Goal: Task Accomplishment & Management: Use online tool/utility

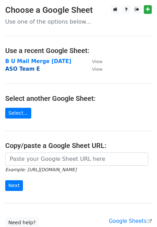
click at [34, 69] on strong "ASO Team E" at bounding box center [22, 69] width 35 height 6
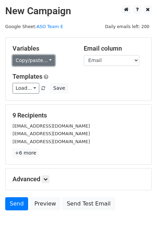
click at [48, 61] on link "Copy/paste..." at bounding box center [33, 60] width 42 height 11
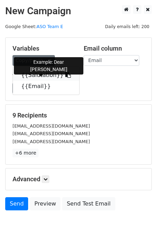
click at [31, 76] on link "{{Salutation}}" at bounding box center [46, 75] width 66 height 11
